Goal: Information Seeking & Learning: Check status

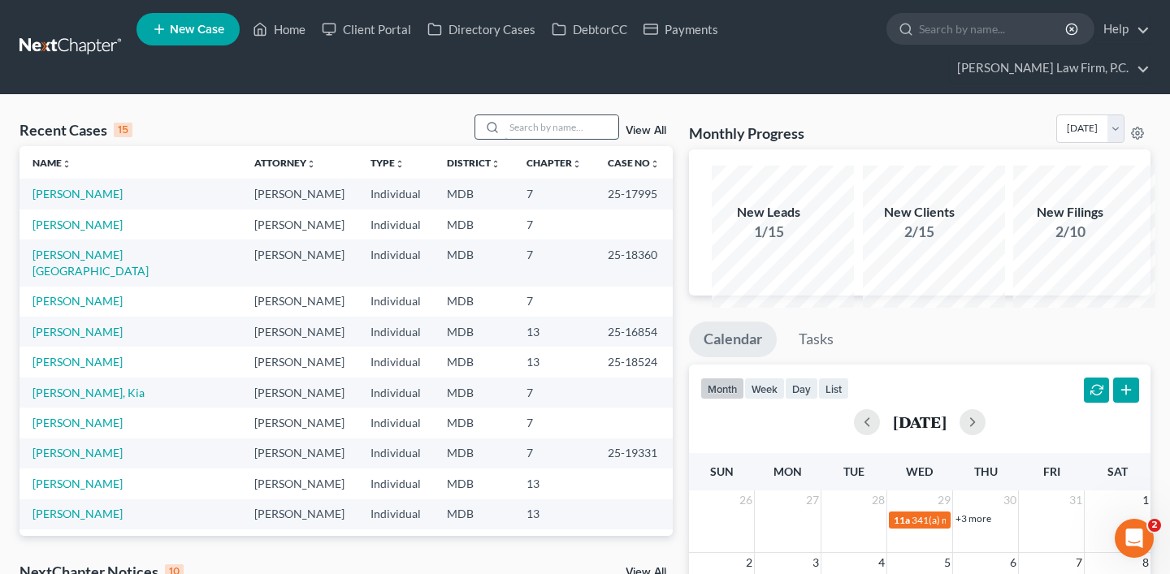
click at [504, 139] on input "search" at bounding box center [561, 127] width 114 height 24
type input "[PERSON_NAME]"
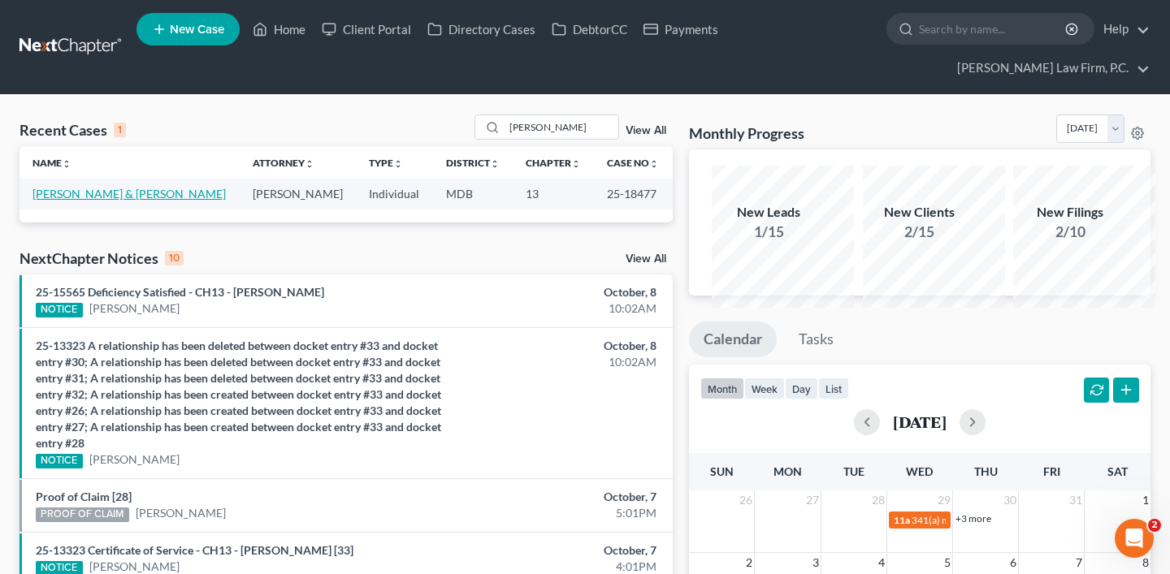
click at [87, 201] on link "[PERSON_NAME] & [PERSON_NAME]" at bounding box center [128, 194] width 193 height 14
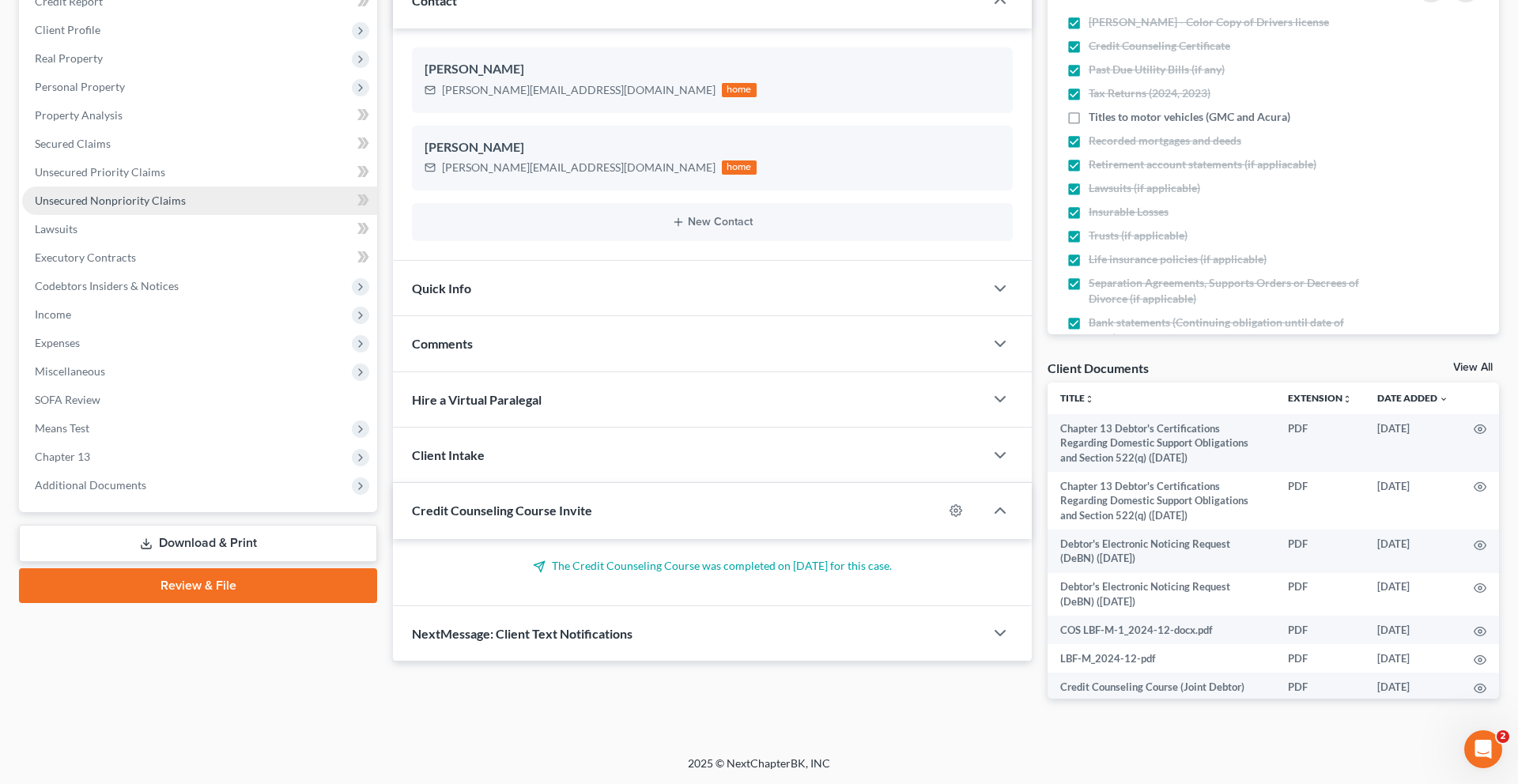
scroll to position [485, 0]
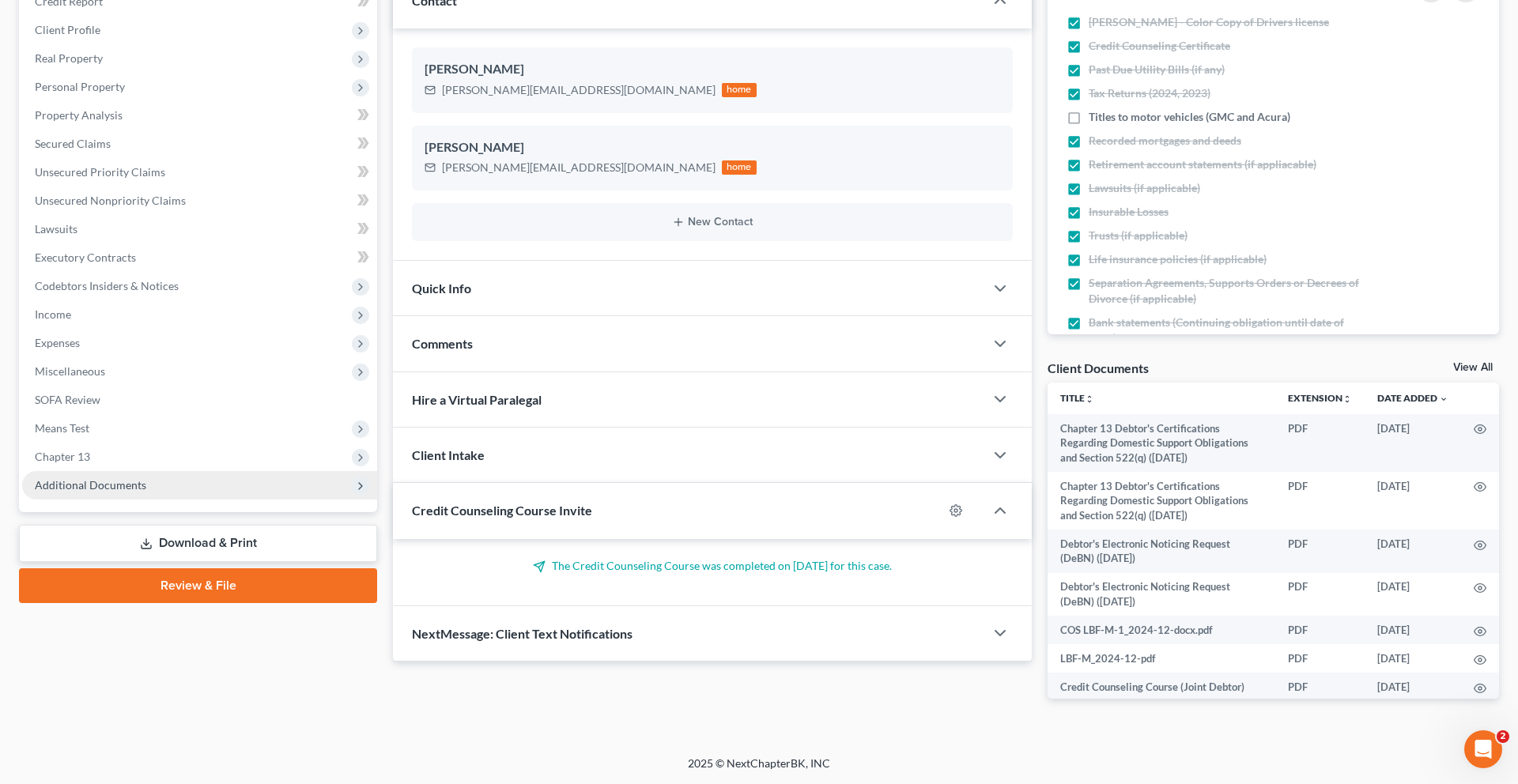
click at [146, 478] on span "Additional Documents" at bounding box center [90, 484] width 112 height 14
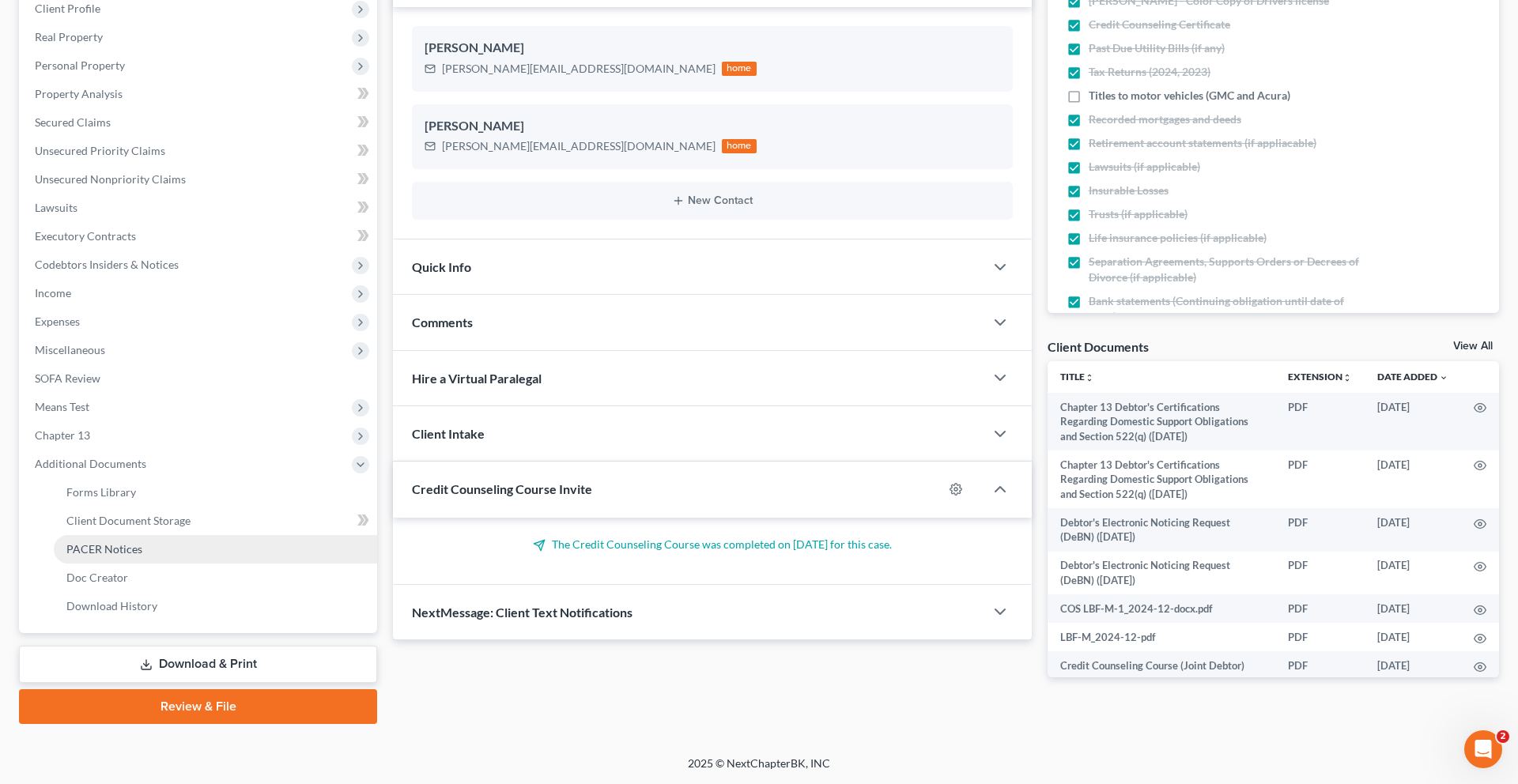
click at [175, 535] on link "PACER Notices" at bounding box center [215, 549] width 323 height 28
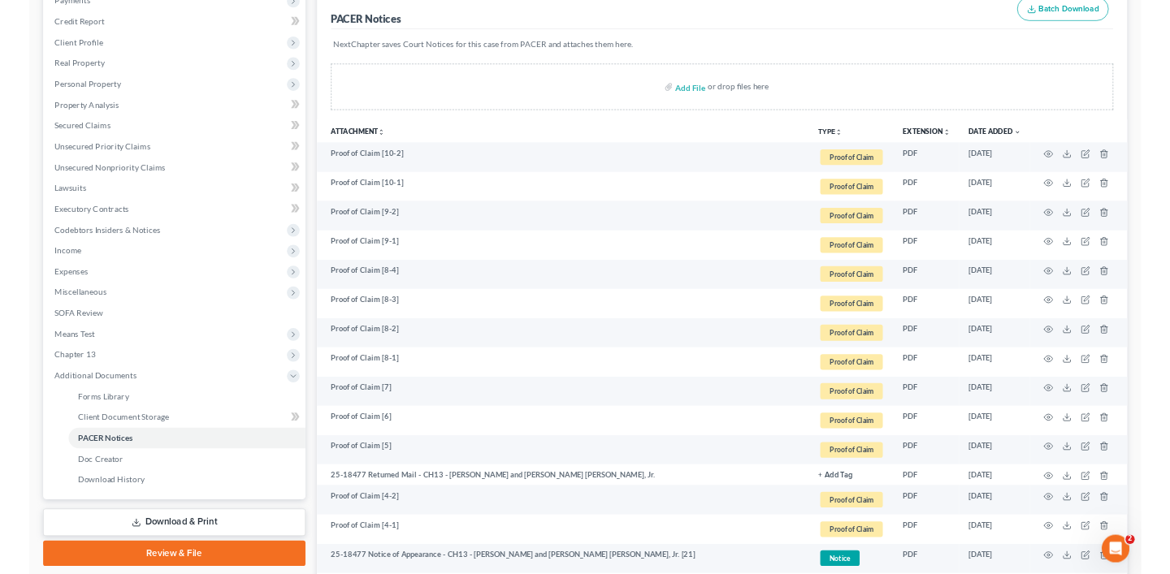
scroll to position [220, 0]
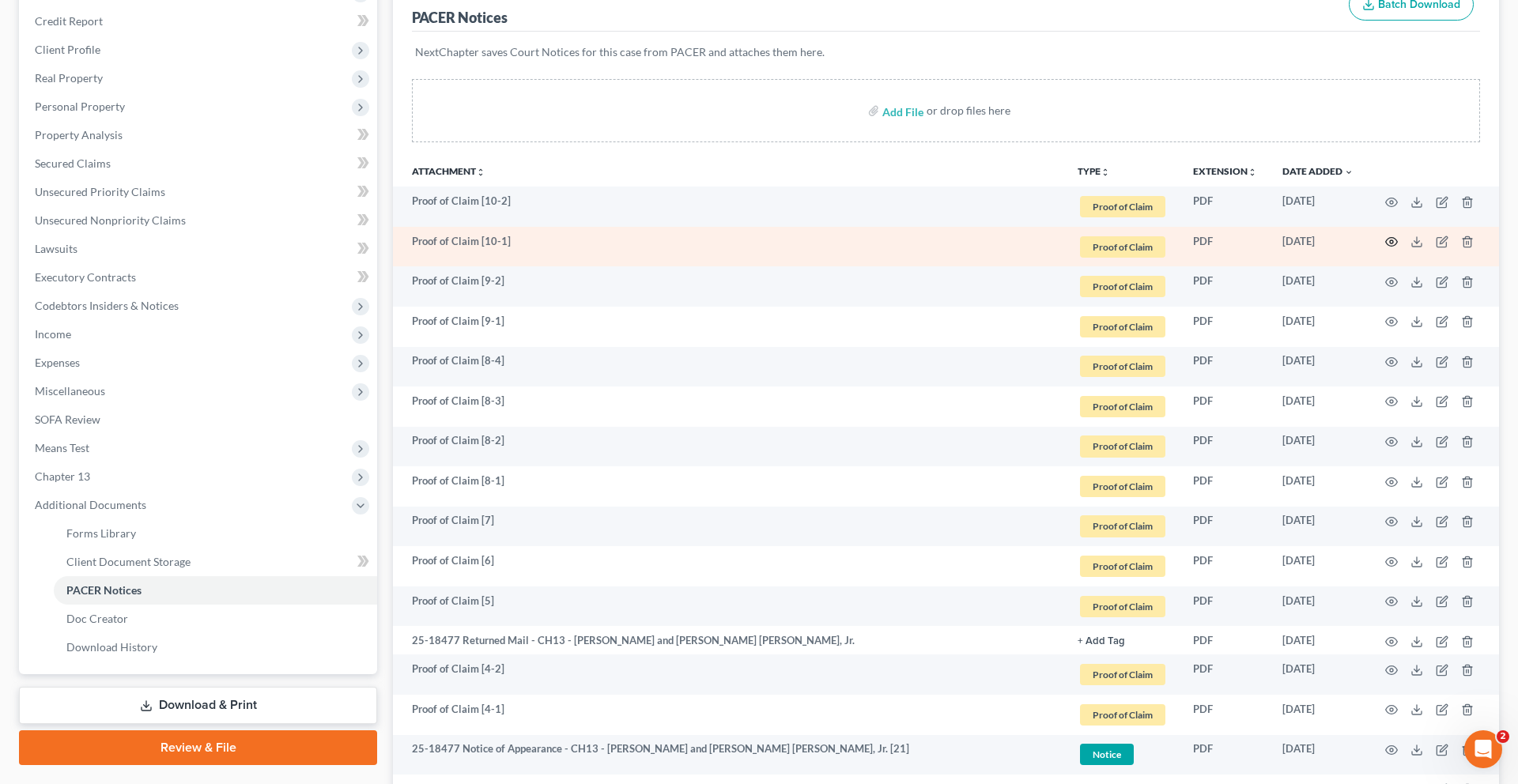
click at [1385, 248] on icon "button" at bounding box center [1391, 241] width 13 height 13
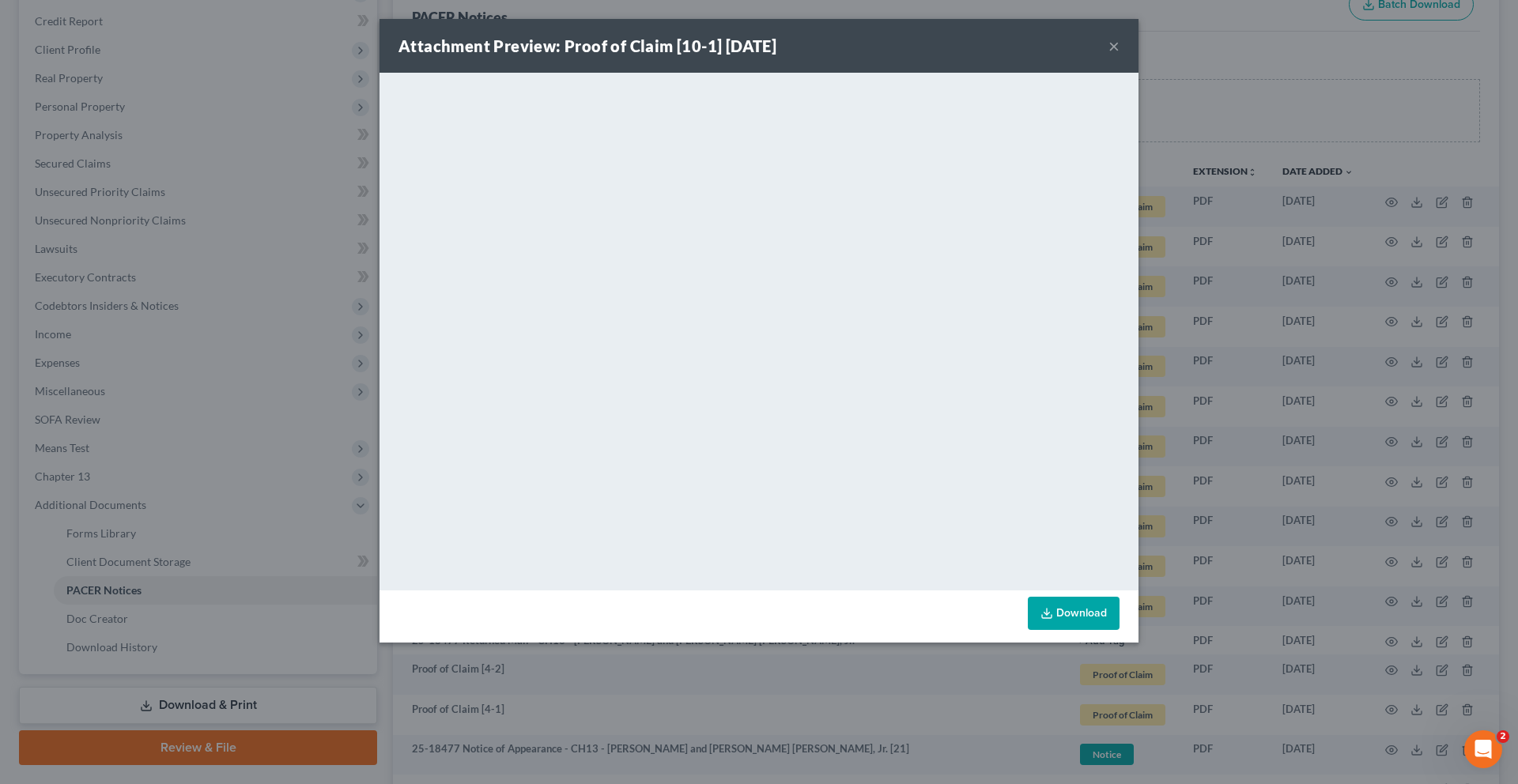
click at [1138, 38] on div "Attachment Preview: Proof of Claim [10-1] [DATE] ×" at bounding box center [759, 45] width 759 height 53
click at [1119, 44] on button "×" at bounding box center [1113, 45] width 11 height 18
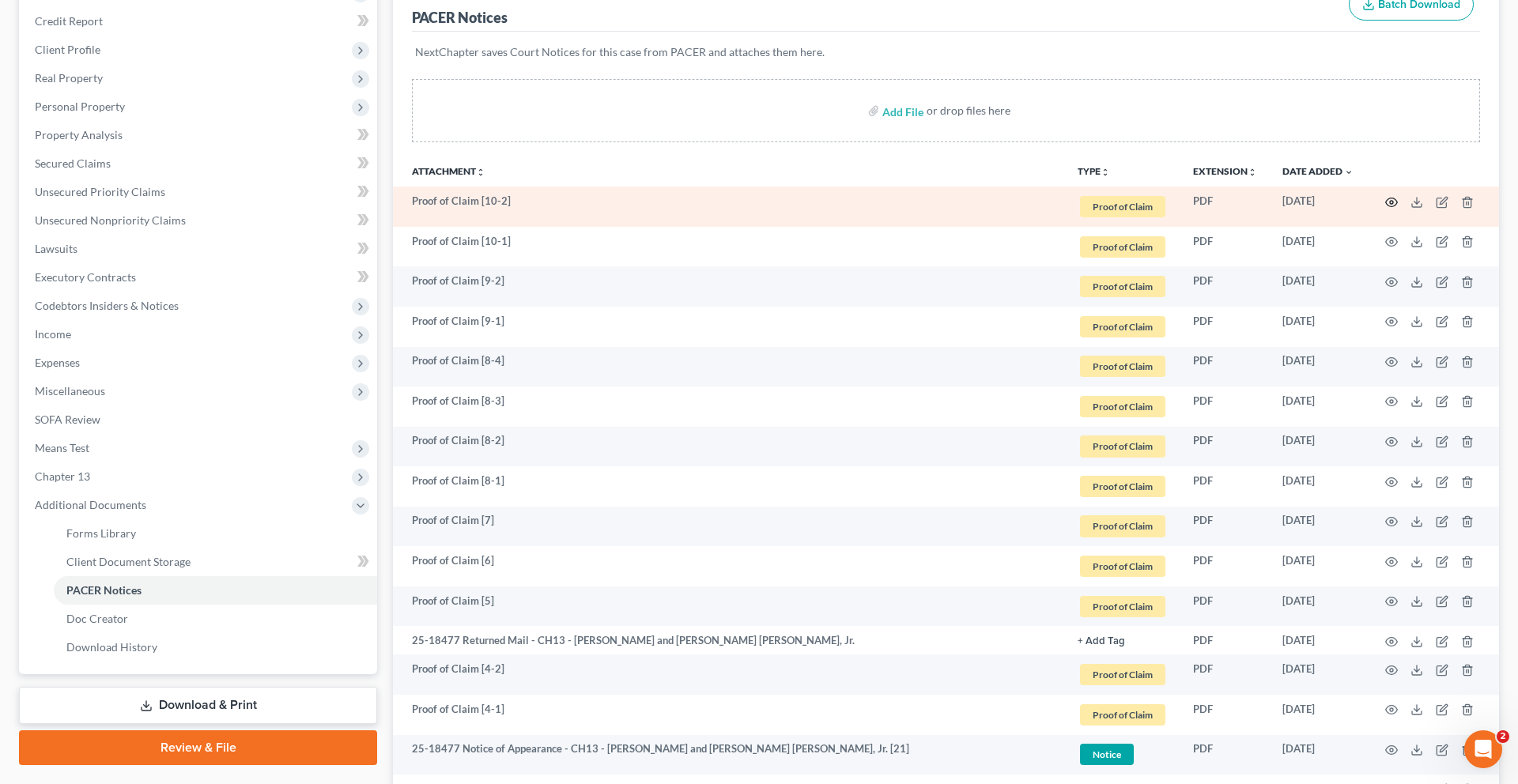
click at [1385, 208] on icon "button" at bounding box center [1391, 201] width 13 height 13
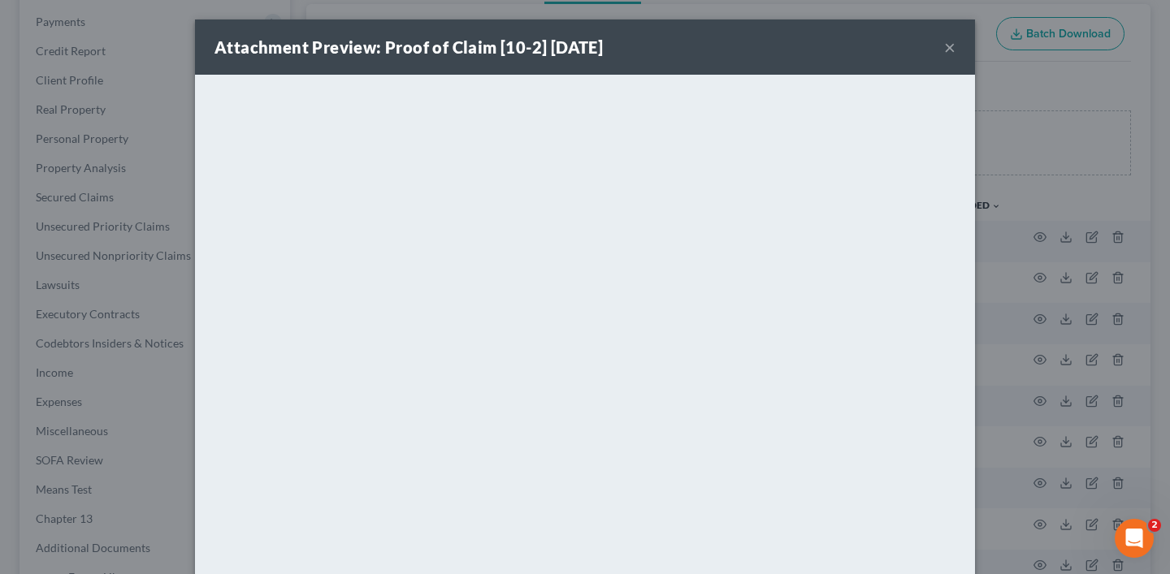
click at [955, 57] on button "×" at bounding box center [949, 46] width 11 height 19
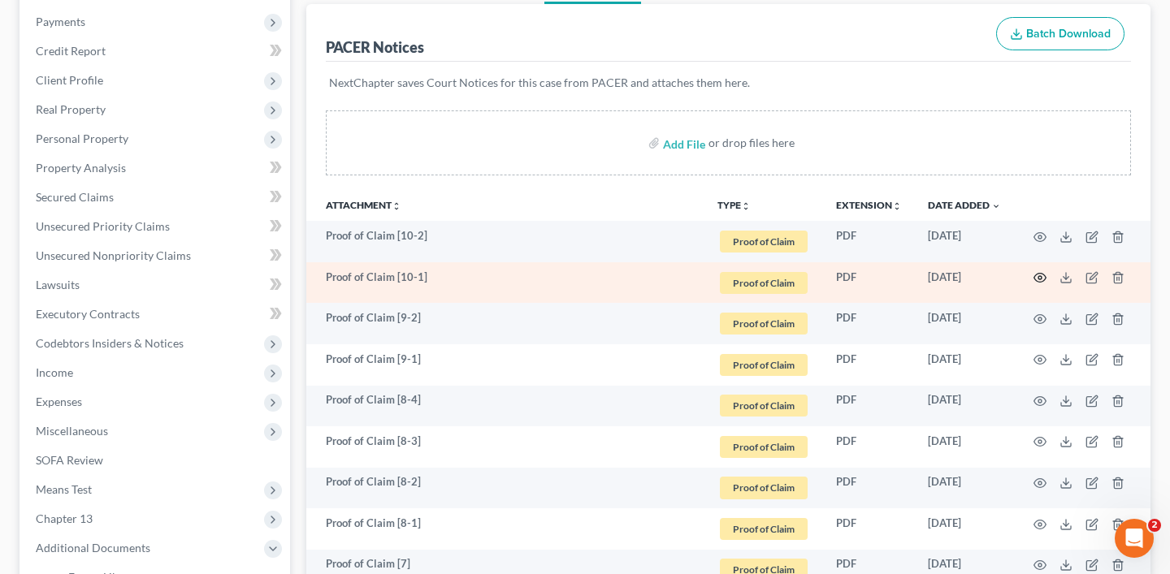
click at [1038, 279] on circle "button" at bounding box center [1039, 277] width 3 height 3
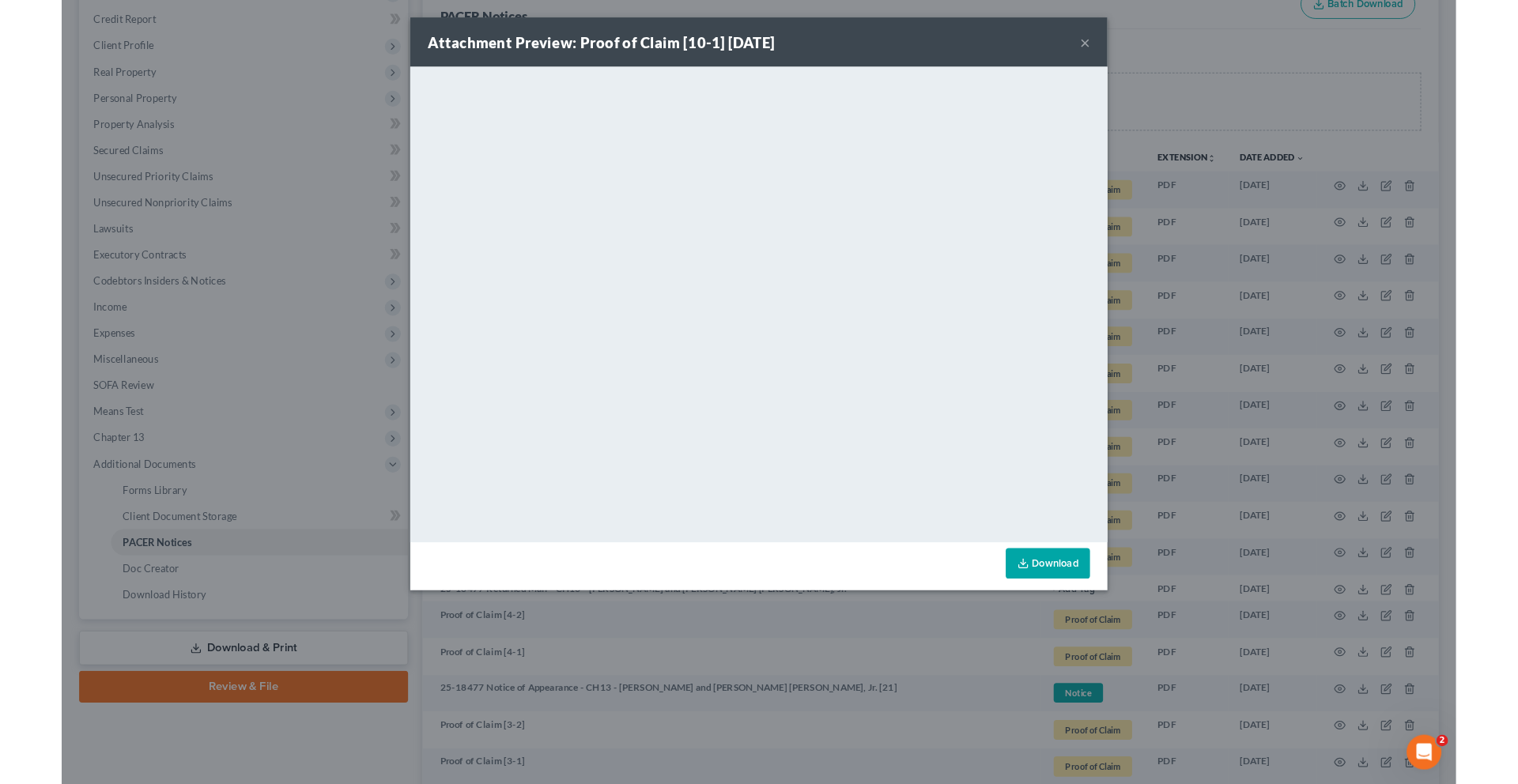
scroll to position [0, 0]
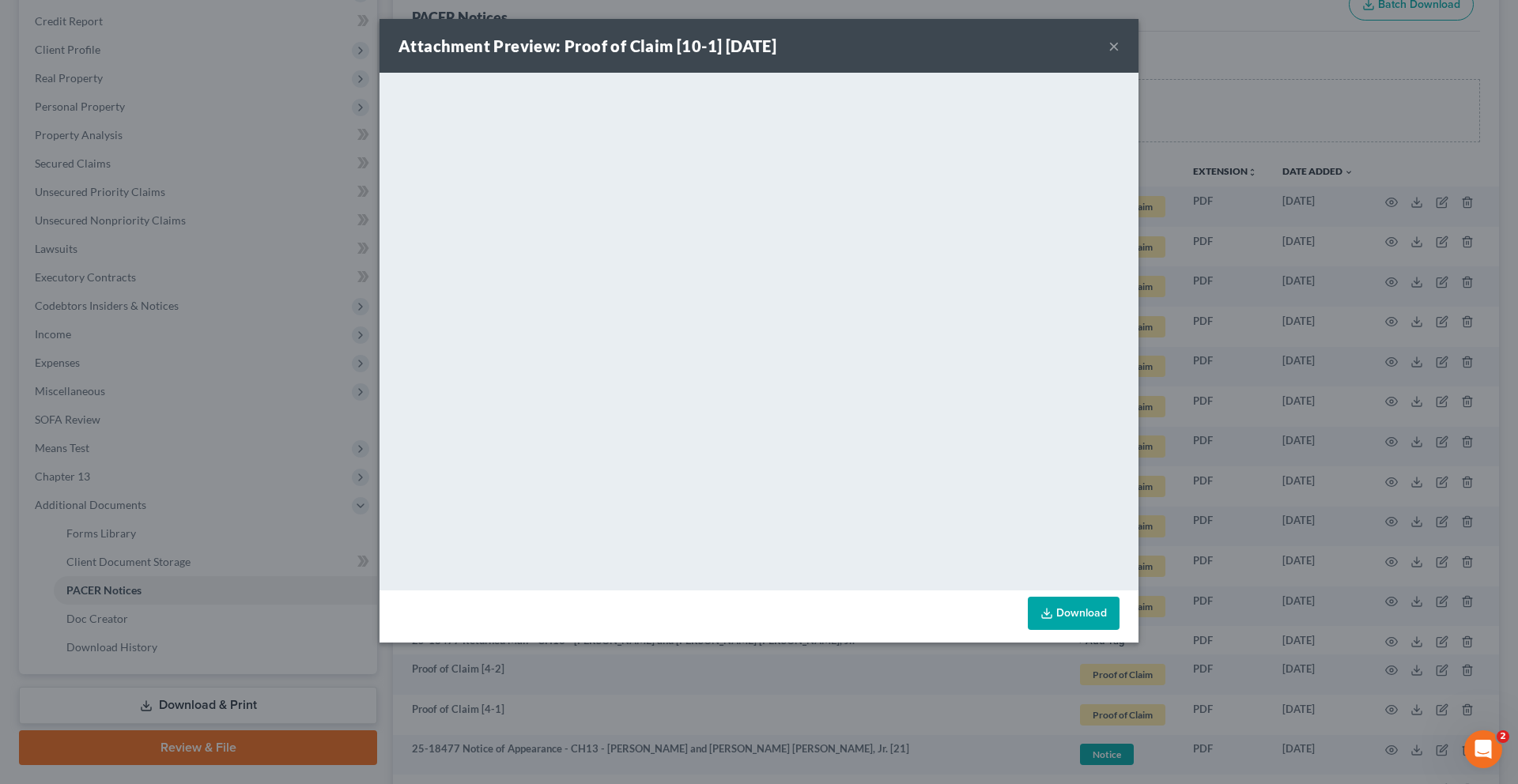
click at [1119, 55] on button "×" at bounding box center [1113, 45] width 11 height 18
